Goal: Information Seeking & Learning: Learn about a topic

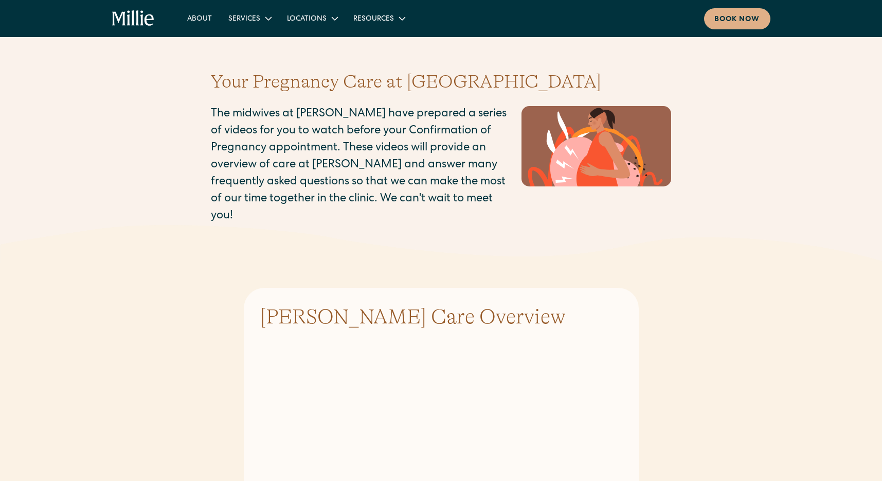
scroll to position [115, 0]
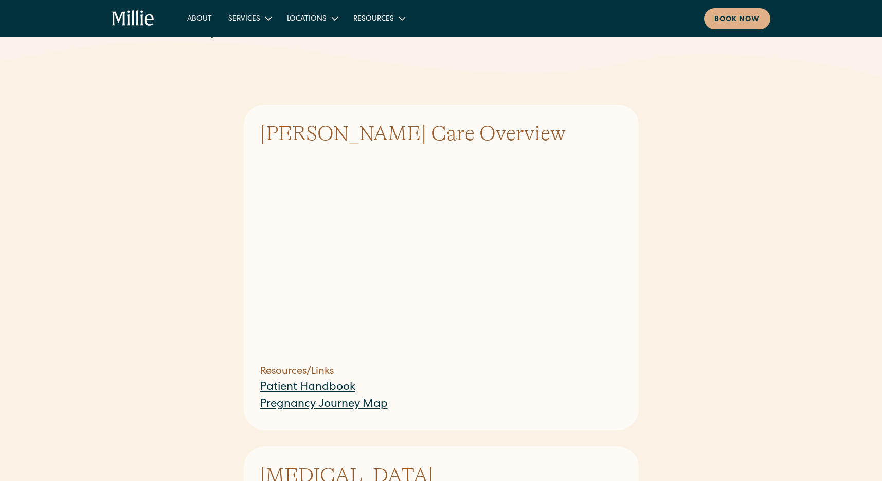
scroll to position [186, 0]
